Goal: Task Accomplishment & Management: Manage account settings

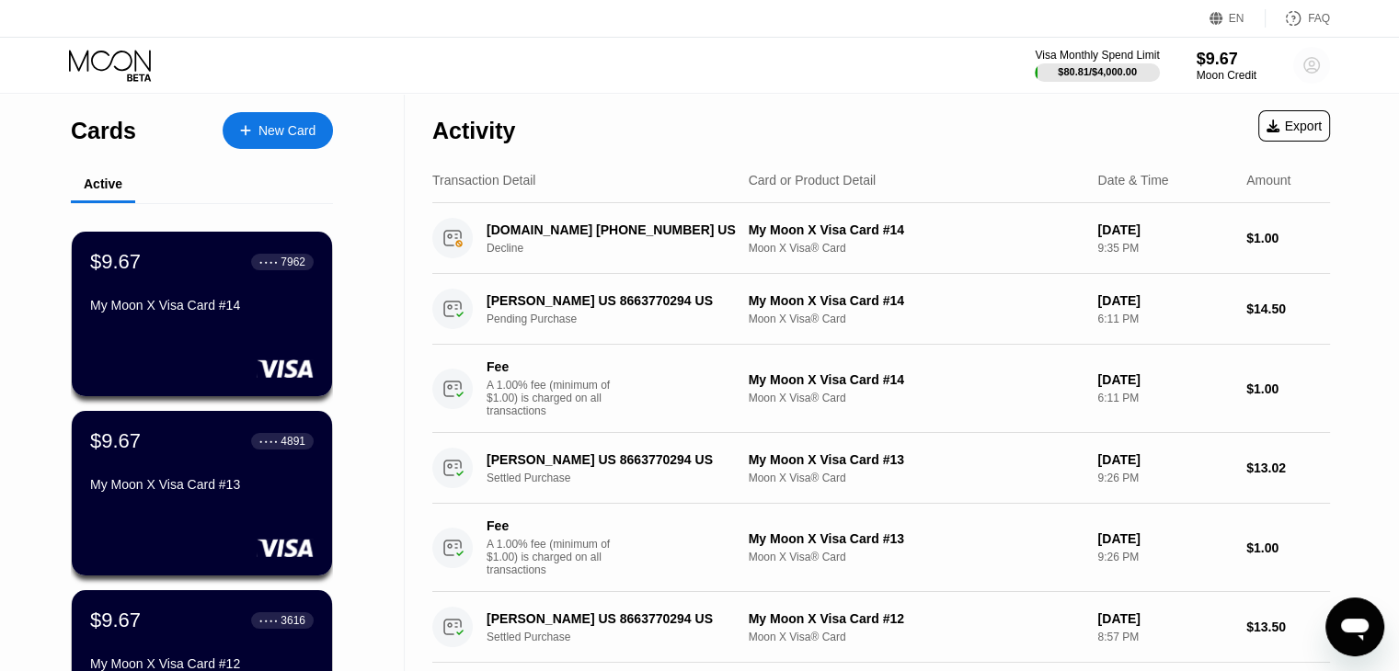
click at [1307, 75] on circle at bounding box center [1311, 65] width 37 height 37
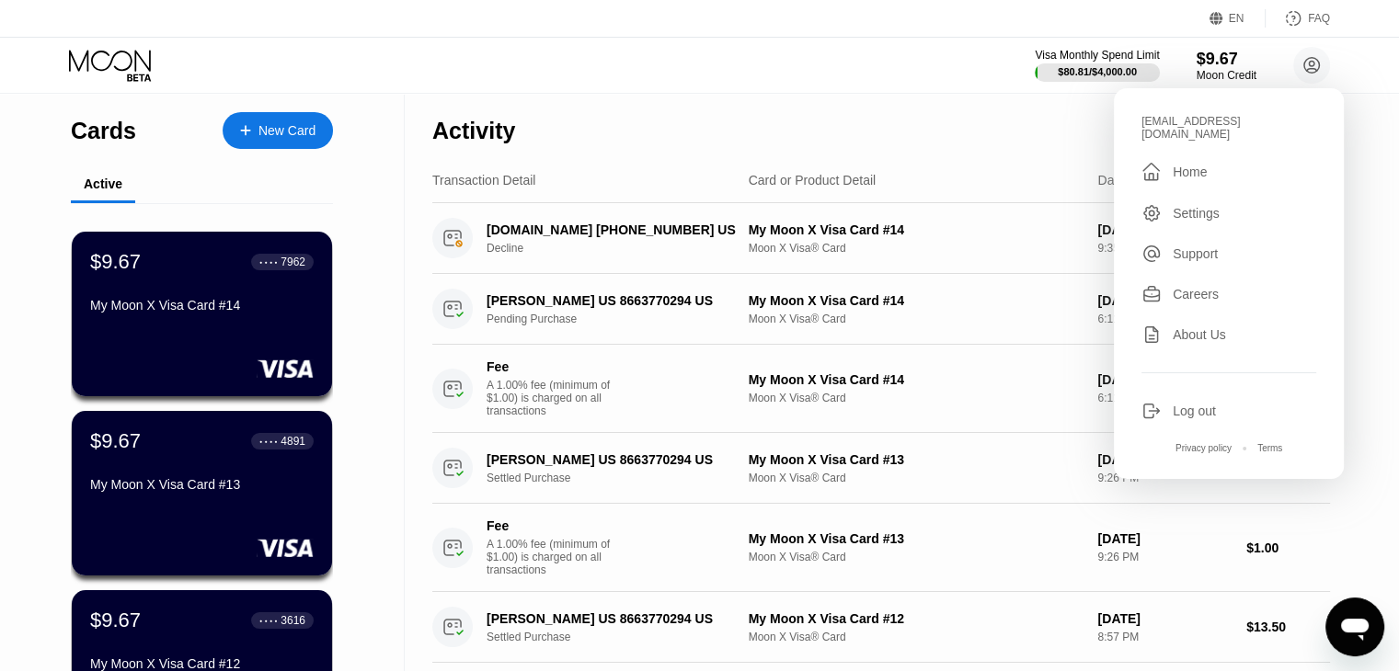
click at [1206, 404] on div "Log out" at bounding box center [1193, 411] width 43 height 15
